Goal: Transaction & Acquisition: Purchase product/service

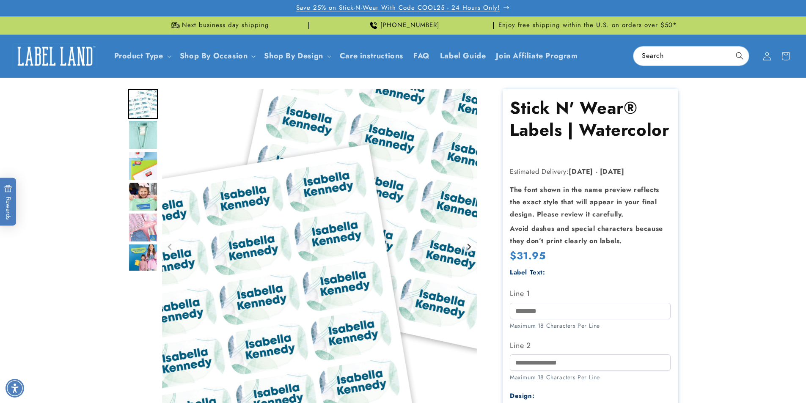
click at [355, 8] on span "Save 25% on Stick-N-Wear With Code COOL25 - 24 Hours Only!" at bounding box center [398, 8] width 204 height 8
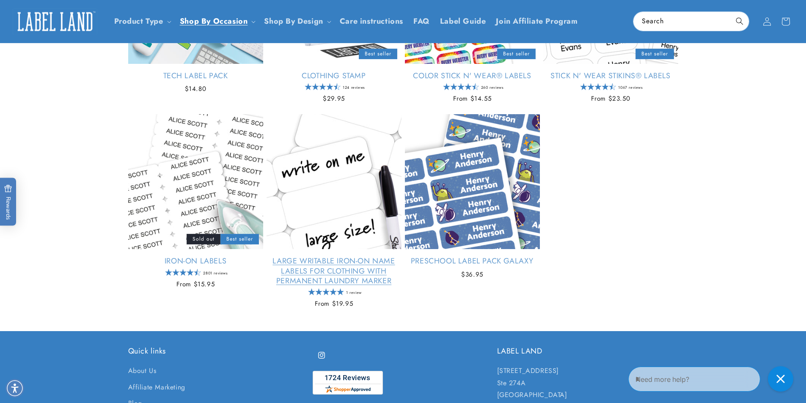
scroll to position [804, 0]
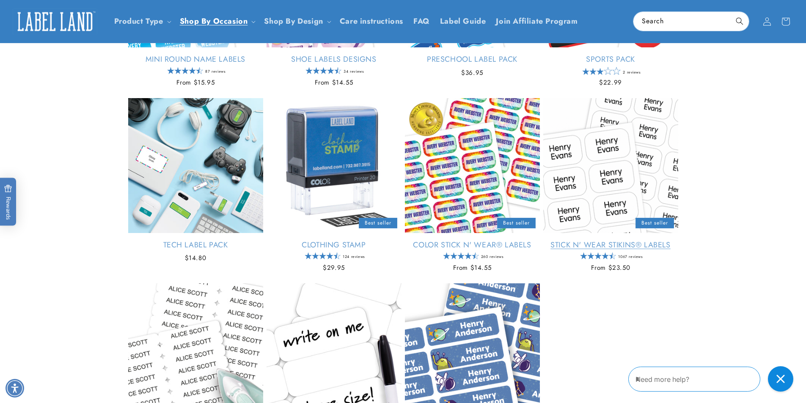
click at [591, 248] on link "Stick N' Wear Stikins® Labels" at bounding box center [610, 245] width 135 height 10
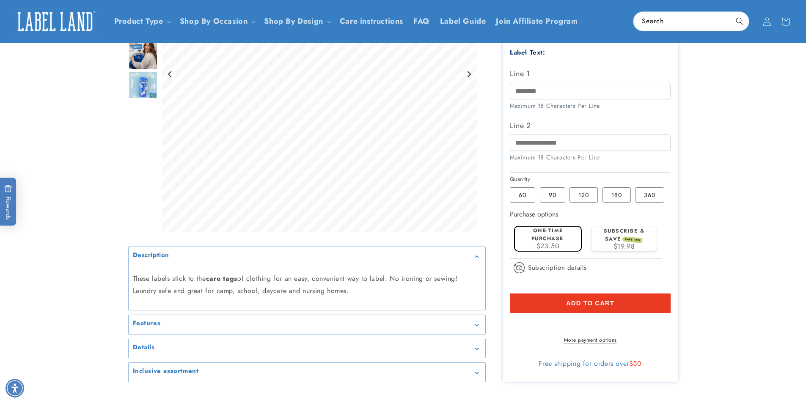
scroll to position [211, 0]
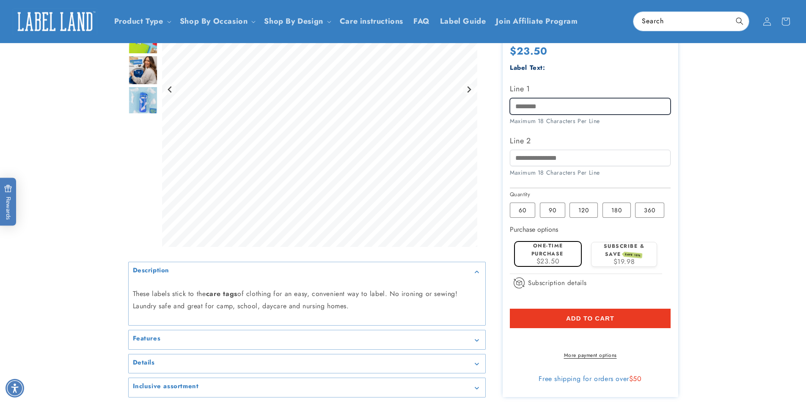
click at [552, 105] on input "Line 1" at bounding box center [590, 106] width 161 height 16
click at [523, 104] on input "**********" at bounding box center [590, 106] width 161 height 16
type input "**********"
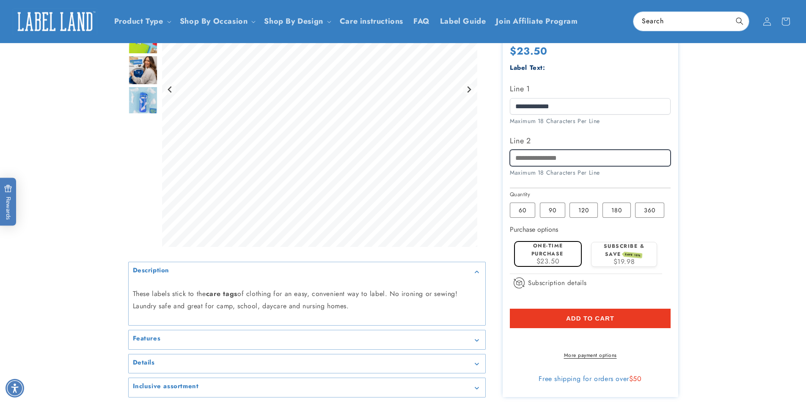
click at [526, 153] on input "Line 2" at bounding box center [590, 158] width 161 height 16
type input "**********"
click at [721, 224] on product-info at bounding box center [403, 133] width 806 height 535
click at [586, 212] on label "120 Variant sold out or unavailable" at bounding box center [583, 210] width 28 height 15
click at [623, 213] on label "180 Variant sold out or unavailable" at bounding box center [616, 210] width 28 height 15
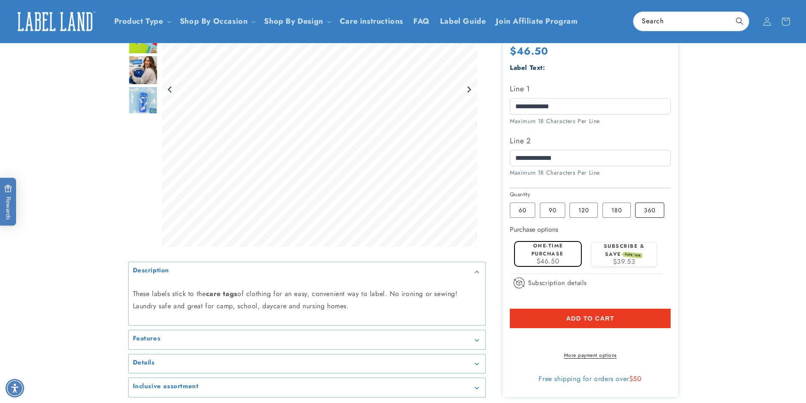
click at [647, 216] on label "360 Variant sold out or unavailable" at bounding box center [649, 210] width 29 height 15
click at [580, 212] on label "120 Variant sold out or unavailable" at bounding box center [583, 210] width 28 height 15
click at [550, 213] on label "90 Variant sold out or unavailable" at bounding box center [552, 210] width 25 height 15
click at [580, 213] on label "120 Variant sold out or unavailable" at bounding box center [583, 210] width 28 height 15
click at [615, 213] on label "180 Variant sold out or unavailable" at bounding box center [616, 210] width 28 height 15
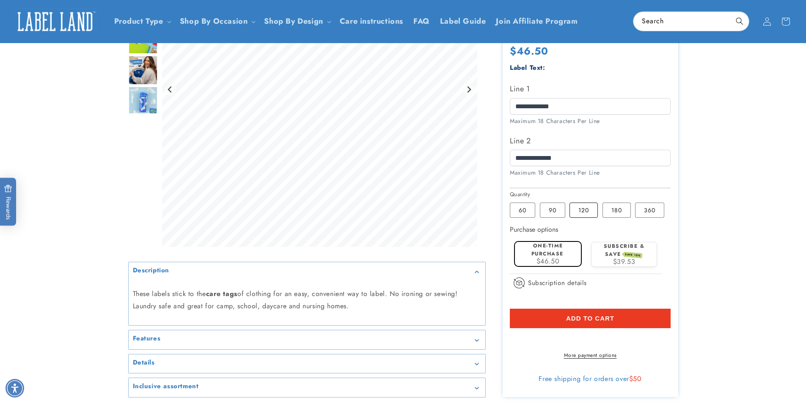
click at [588, 212] on label "120 Variant sold out or unavailable" at bounding box center [583, 210] width 28 height 15
click at [598, 315] on button "Add to cart" at bounding box center [590, 318] width 161 height 19
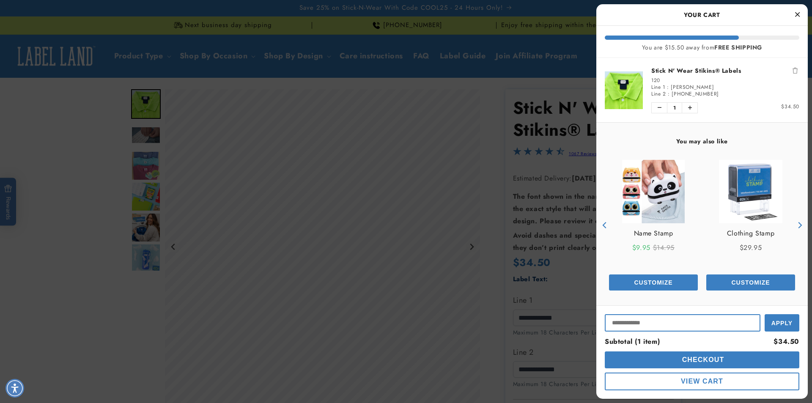
click at [681, 326] on input "Input Discount" at bounding box center [683, 322] width 156 height 17
type input "******"
click at [778, 319] on span "Apply" at bounding box center [781, 322] width 21 height 7
click at [437, 92] on div at bounding box center [406, 201] width 812 height 403
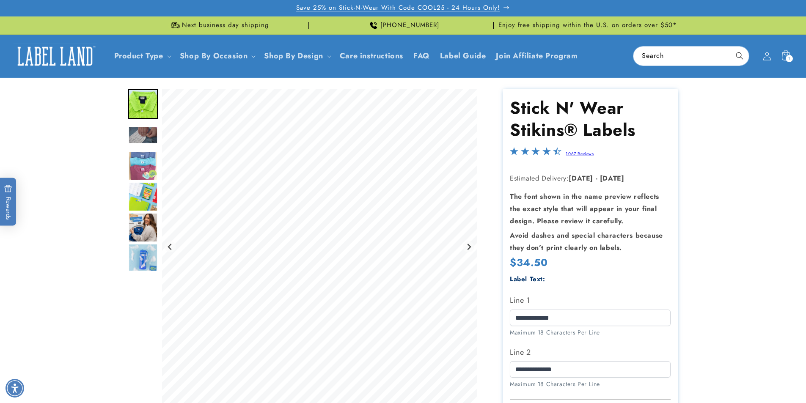
click at [478, 8] on span "Save 25% on Stick-N-Wear With Code COOL25 - 24 Hours Only!" at bounding box center [398, 8] width 204 height 8
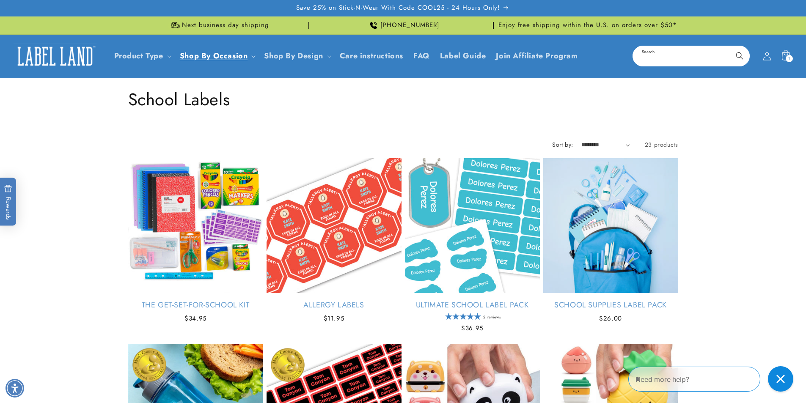
click at [652, 56] on input "Search" at bounding box center [690, 56] width 115 height 19
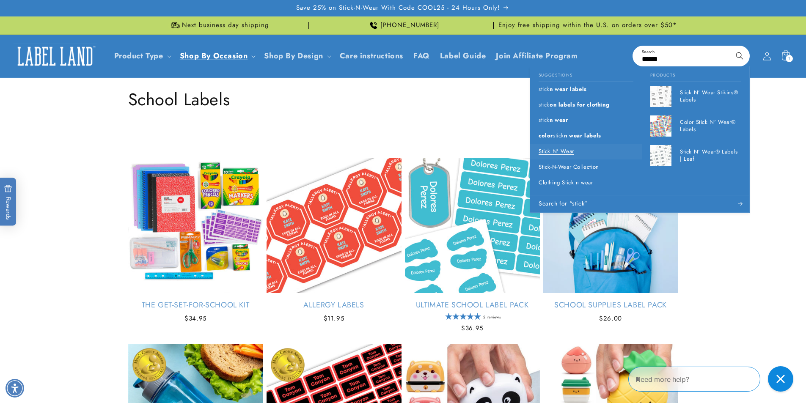
type input "*****"
click at [566, 148] on p "Stick N' Wear" at bounding box center [556, 151] width 36 height 7
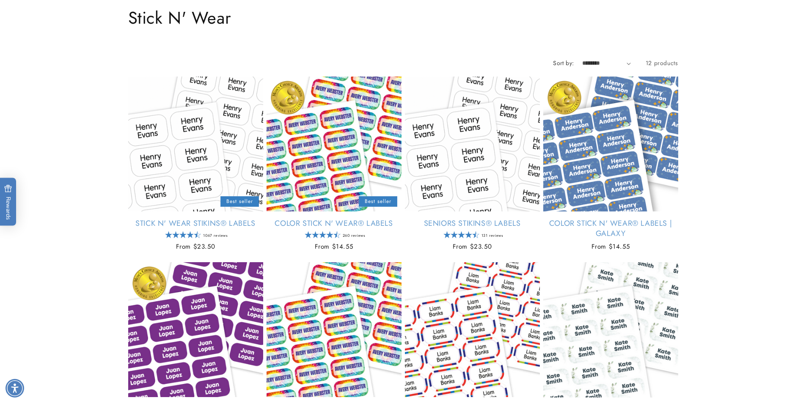
scroll to position [85, 0]
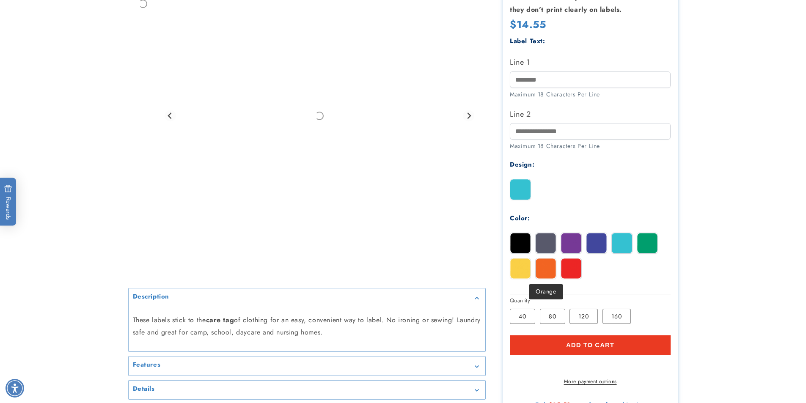
scroll to position [254, 0]
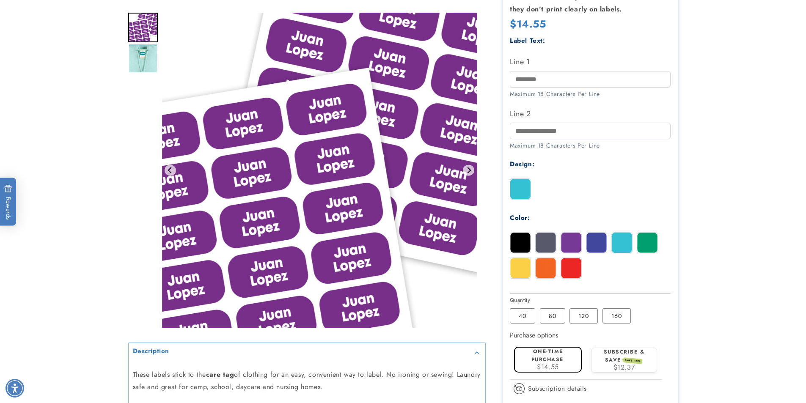
click at [528, 242] on img at bounding box center [520, 243] width 20 height 20
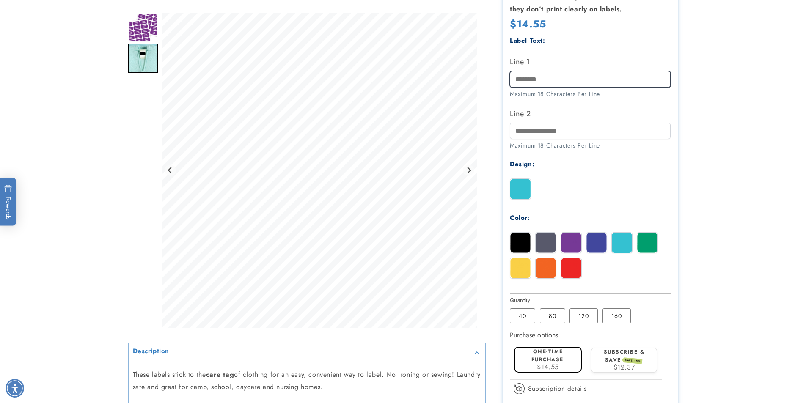
click at [545, 79] on input "Line 1" at bounding box center [590, 79] width 161 height 16
type input "**********"
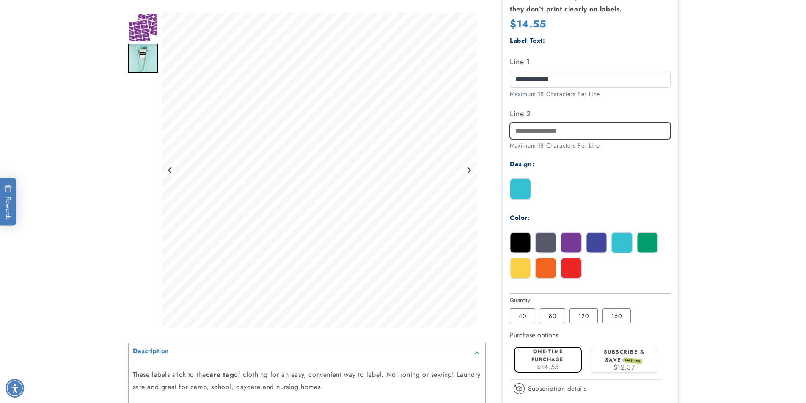
click at [543, 134] on input "Line 2" at bounding box center [590, 131] width 161 height 16
type input "**********"
click at [647, 192] on div "Solid" at bounding box center [592, 190] width 165 height 25
click at [561, 317] on label "80 Variant sold out or unavailable" at bounding box center [552, 315] width 25 height 15
click at [584, 312] on label "120 Variant sold out or unavailable" at bounding box center [583, 315] width 28 height 15
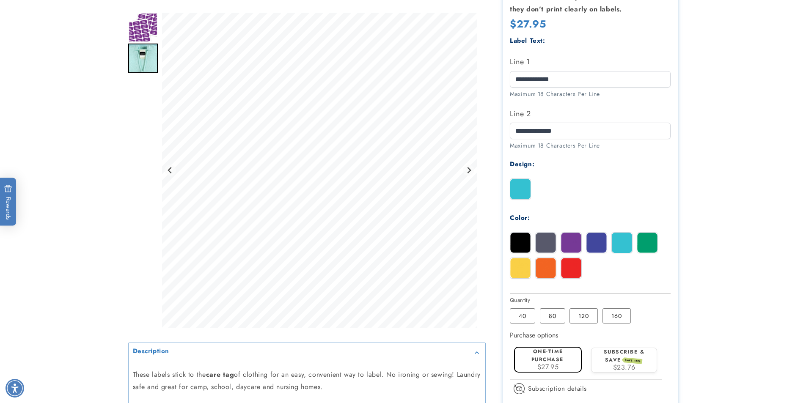
click at [521, 248] on img at bounding box center [520, 243] width 20 height 20
click at [523, 269] on img at bounding box center [520, 268] width 20 height 20
click at [589, 245] on img at bounding box center [596, 243] width 20 height 20
click at [553, 244] on img at bounding box center [545, 243] width 20 height 20
click at [521, 243] on img at bounding box center [520, 243] width 20 height 20
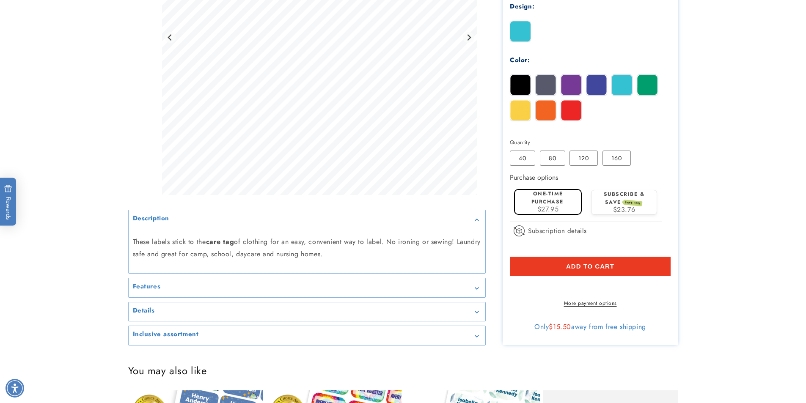
scroll to position [423, 0]
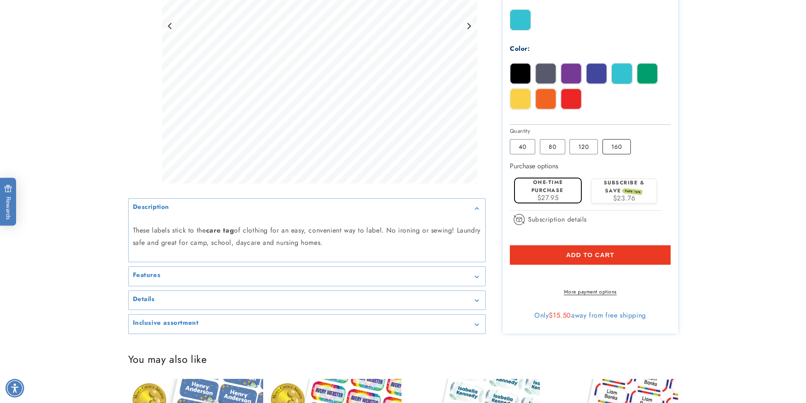
click at [621, 147] on label "160 Variant sold out or unavailable" at bounding box center [616, 146] width 28 height 15
click at [571, 258] on span "Add to cart" at bounding box center [590, 255] width 48 height 8
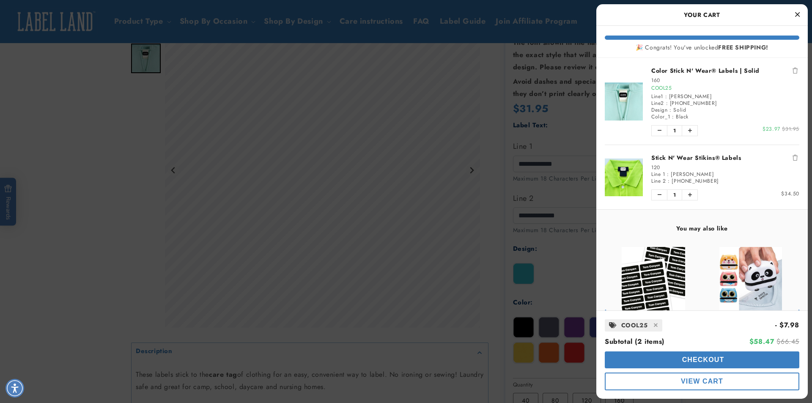
click at [793, 157] on icon "Remove Stick N' Wear Stikins® Labels" at bounding box center [795, 158] width 5 height 6
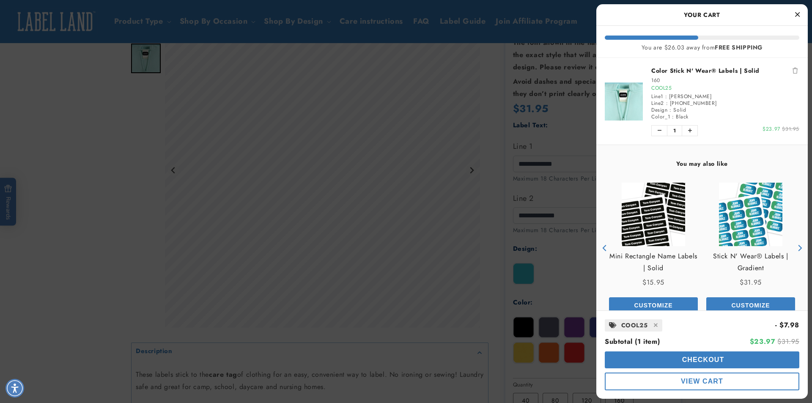
scroll to position [20, 0]
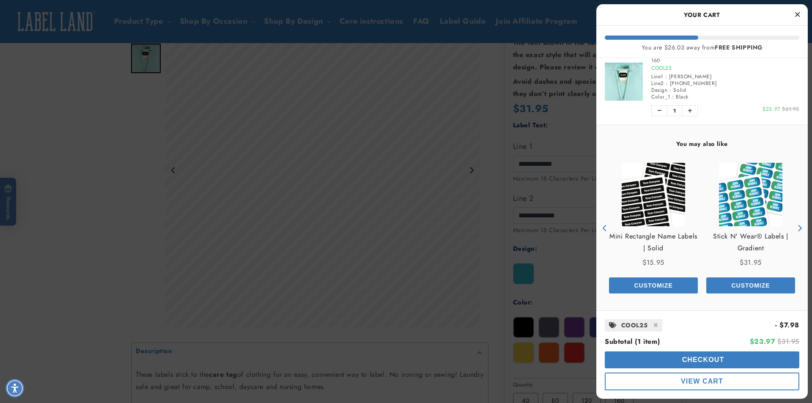
click at [718, 357] on span "Checkout" at bounding box center [702, 359] width 44 height 7
